Goal: Task Accomplishment & Management: Complete application form

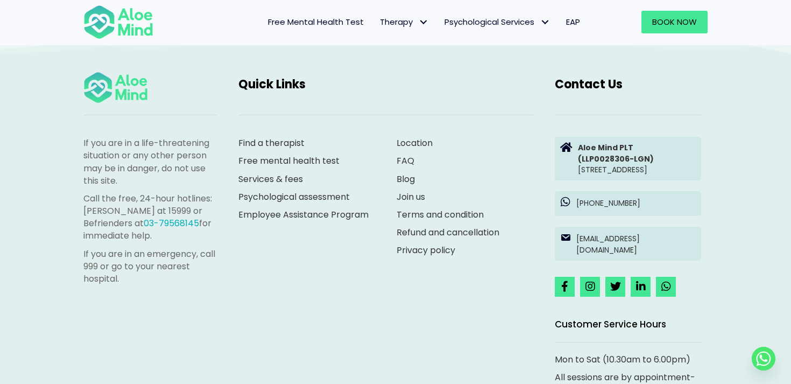
scroll to position [2972, 0]
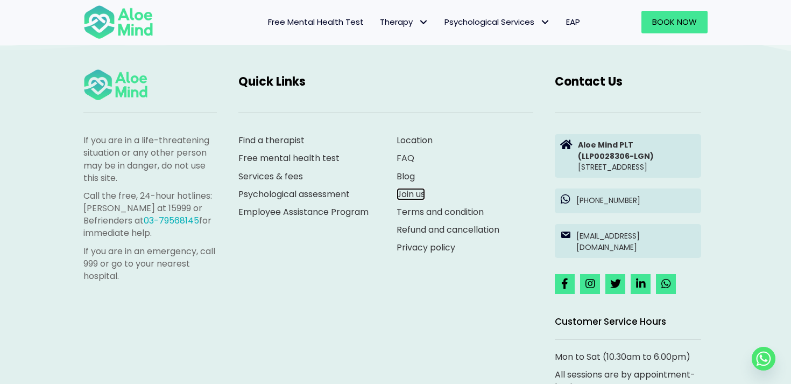
click at [412, 194] on link "Join us" at bounding box center [410, 194] width 29 height 12
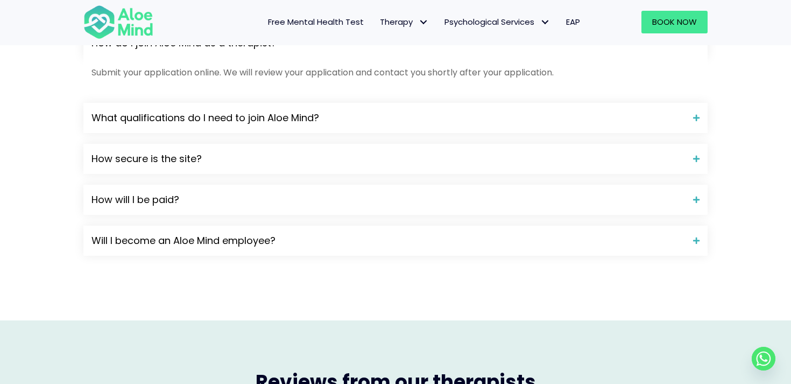
scroll to position [1016, 0]
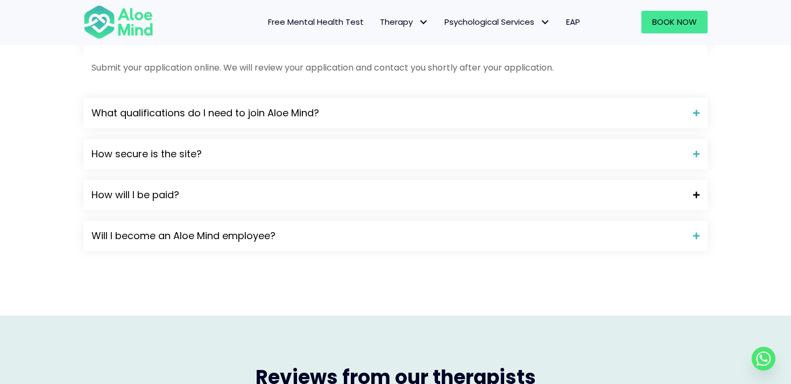
click at [108, 192] on span "How will I be paid?" at bounding box center [387, 195] width 593 height 14
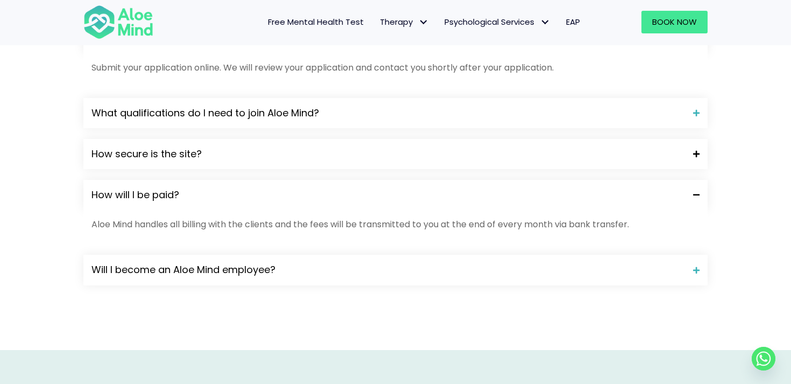
click at [129, 154] on span "How secure is the site?" at bounding box center [387, 154] width 593 height 14
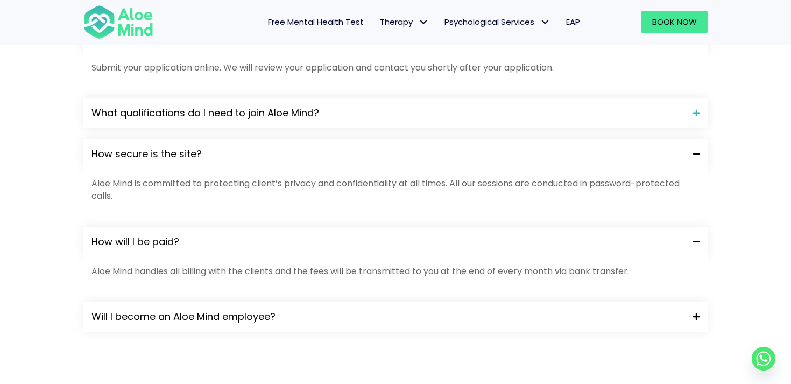
click at [165, 320] on span "Will I become an Aloe Mind employee?" at bounding box center [387, 316] width 593 height 14
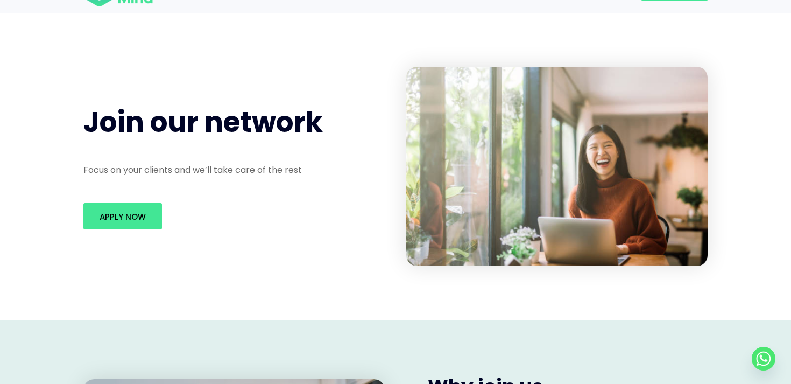
scroll to position [9, 0]
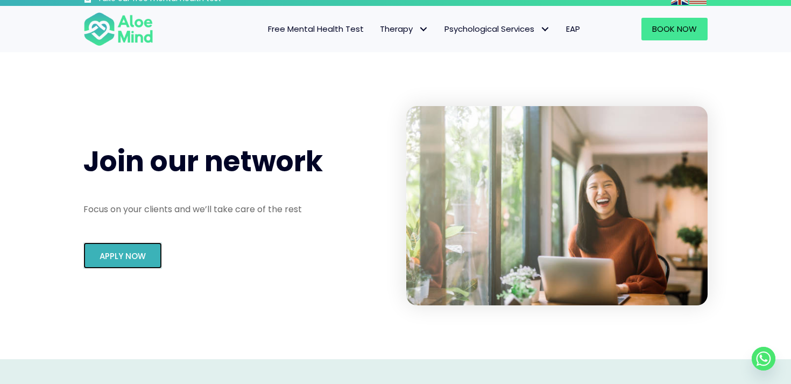
click at [138, 254] on span "Apply Now" at bounding box center [123, 255] width 46 height 11
